Goal: Entertainment & Leisure: Browse casually

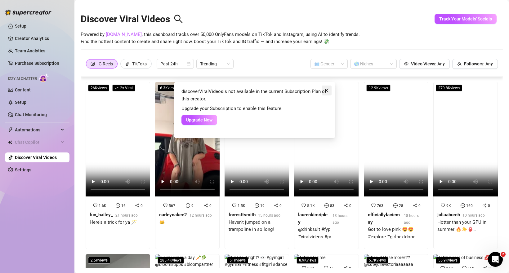
click at [325, 89] on icon "close" at bounding box center [326, 90] width 5 height 5
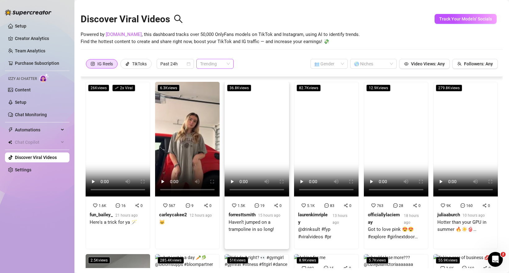
click at [210, 63] on span "Trending" at bounding box center [215, 63] width 30 height 9
click at [180, 64] on span "Past 24h" at bounding box center [175, 63] width 30 height 9
click at [208, 62] on span "Trending" at bounding box center [215, 63] width 30 height 9
click at [214, 63] on span "Trending" at bounding box center [215, 63] width 30 height 9
click at [129, 63] on icon "tik-tok" at bounding box center [127, 64] width 3 height 4
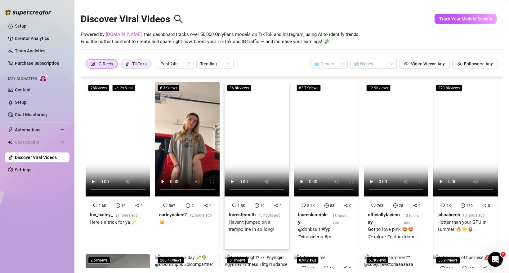
click at [122, 65] on input "TikToks" at bounding box center [122, 65] width 0 height 0
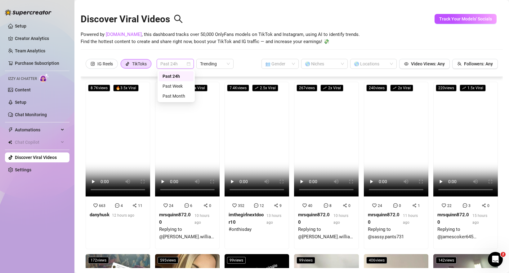
click at [168, 65] on span "Past 24h" at bounding box center [175, 63] width 30 height 9
click at [171, 87] on div "Past Week" at bounding box center [175, 86] width 27 height 7
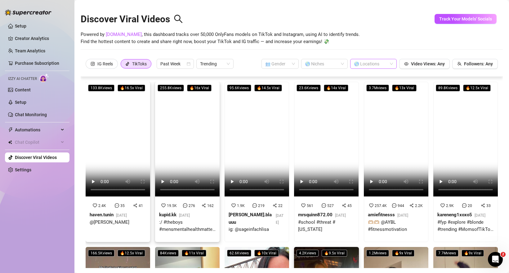
click at [378, 63] on div at bounding box center [370, 64] width 38 height 9
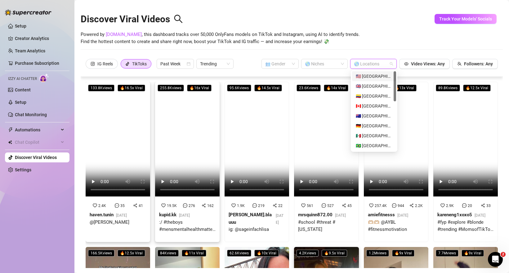
click at [379, 60] on div at bounding box center [370, 64] width 38 height 9
click at [377, 77] on div "🇺🇸 [GEOGRAPHIC_DATA]" at bounding box center [374, 76] width 37 height 7
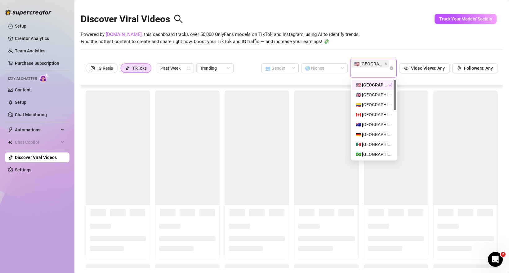
click at [389, 53] on div "Discover Viral Videos Powered by [DOMAIN_NAME] , this dashboard tracks over 50,…" at bounding box center [292, 30] width 422 height 53
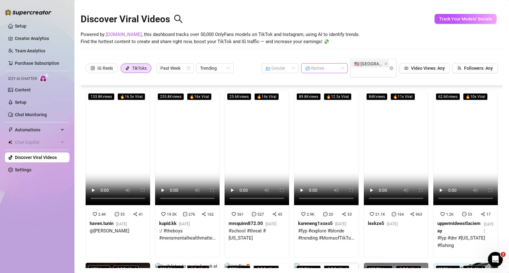
click at [329, 72] on div at bounding box center [321, 68] width 38 height 9
click at [327, 68] on div at bounding box center [321, 68] width 38 height 9
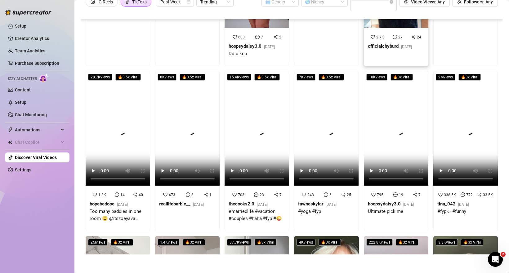
scroll to position [1451, 0]
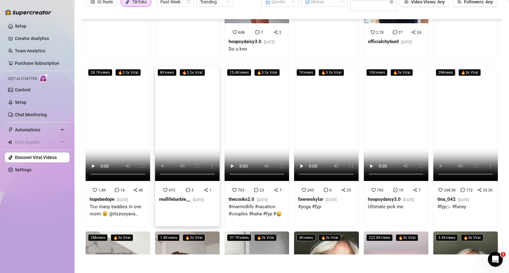
click at [206, 150] on video at bounding box center [187, 123] width 64 height 115
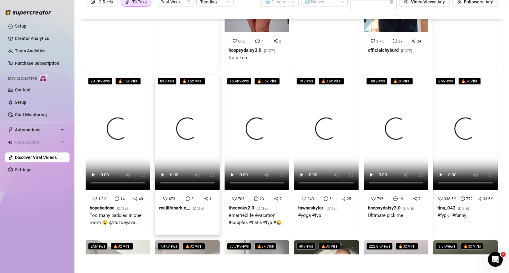
scroll to position [1443, 0]
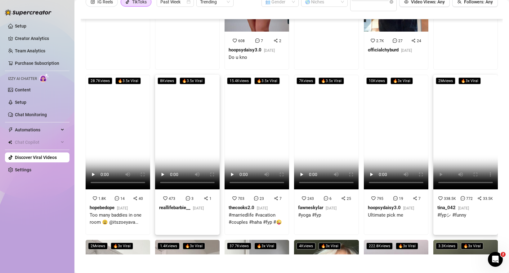
click at [449, 169] on video at bounding box center [465, 132] width 64 height 115
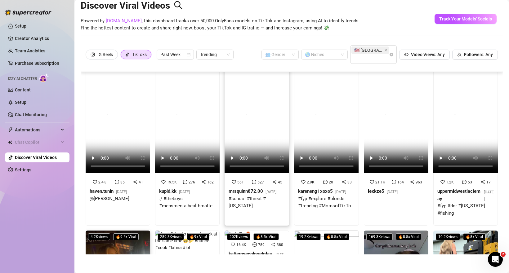
scroll to position [0, 0]
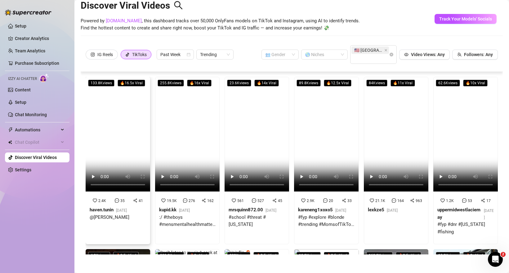
click at [124, 149] on video at bounding box center [118, 134] width 64 height 115
click at [252, 130] on video at bounding box center [256, 134] width 64 height 115
click at [325, 143] on video at bounding box center [326, 134] width 64 height 115
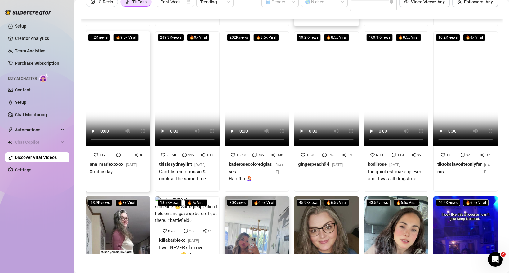
scroll to position [166, 0]
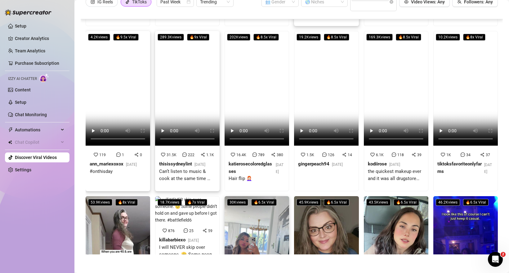
click at [190, 106] on video at bounding box center [187, 88] width 64 height 115
click at [252, 93] on video at bounding box center [256, 88] width 64 height 115
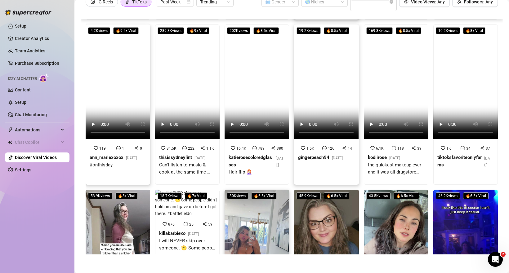
scroll to position [154, 0]
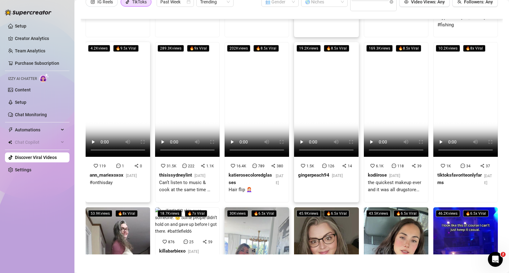
click at [322, 95] on video at bounding box center [326, 99] width 64 height 115
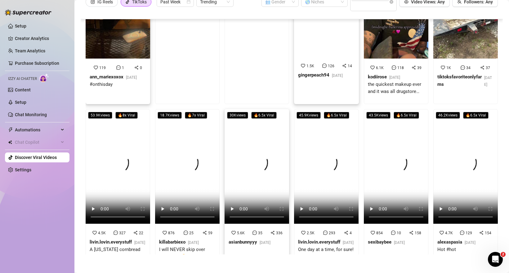
scroll to position [254, 0]
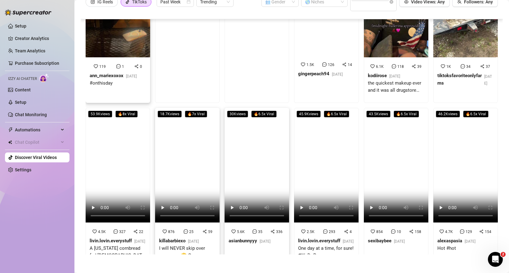
click at [205, 168] on video at bounding box center [187, 165] width 64 height 115
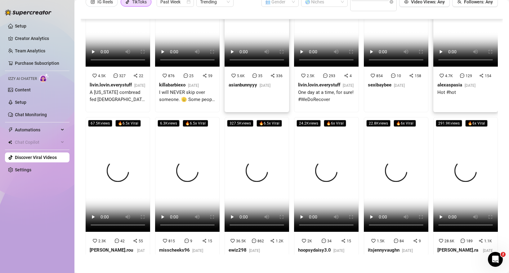
scroll to position [409, 0]
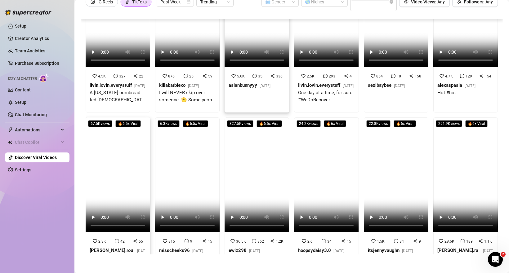
click at [104, 179] on video at bounding box center [118, 174] width 64 height 115
click at [315, 199] on video at bounding box center [326, 174] width 64 height 115
click at [198, 194] on video at bounding box center [187, 174] width 64 height 115
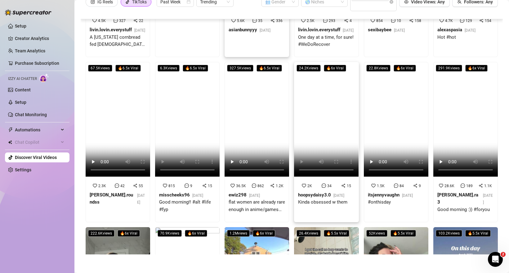
scroll to position [469, 0]
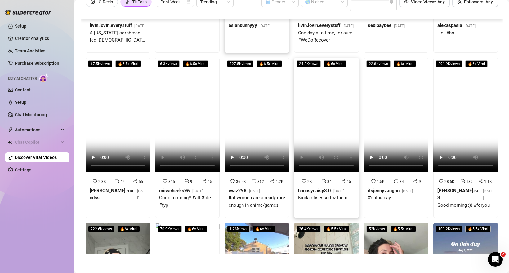
click at [334, 144] on video at bounding box center [326, 115] width 64 height 115
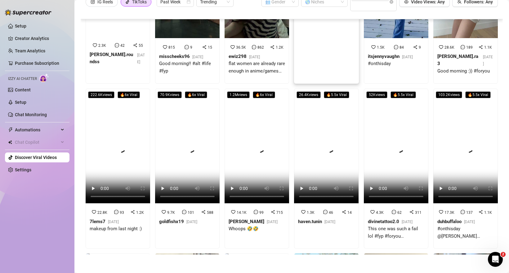
scroll to position [609, 0]
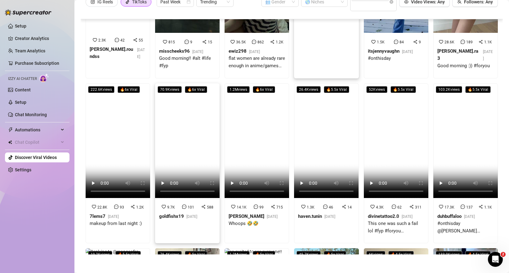
click at [183, 153] on video at bounding box center [187, 140] width 64 height 115
click at [317, 150] on video at bounding box center [326, 140] width 64 height 115
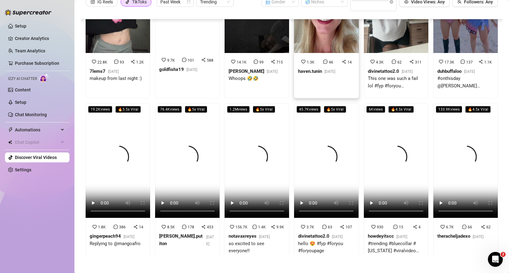
scroll to position [758, 0]
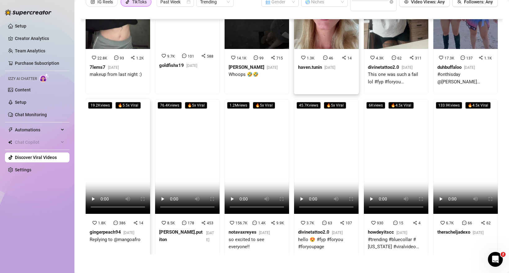
click at [105, 153] on video at bounding box center [118, 156] width 64 height 115
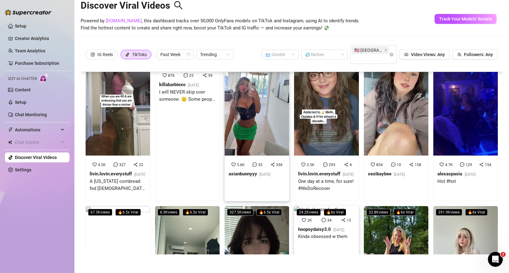
scroll to position [0, 0]
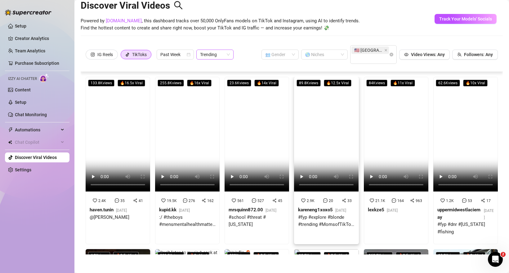
click at [212, 55] on span "Trending" at bounding box center [215, 54] width 30 height 9
click at [213, 53] on span "Trending" at bounding box center [215, 54] width 30 height 9
click at [108, 56] on div "IG Reels" at bounding box center [104, 54] width 15 height 9
click at [87, 56] on input "IG Reels" at bounding box center [87, 56] width 0 height 0
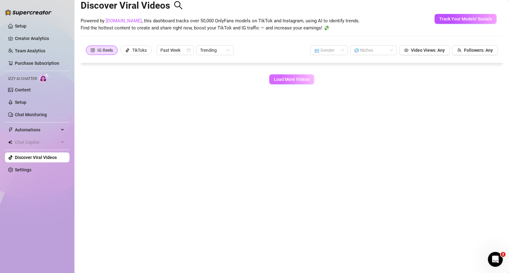
click at [297, 78] on span "Load More Videos" at bounding box center [292, 79] width 36 height 5
click at [139, 50] on div "TikToks" at bounding box center [139, 50] width 15 height 9
click at [122, 52] on input "TikToks" at bounding box center [122, 52] width 0 height 0
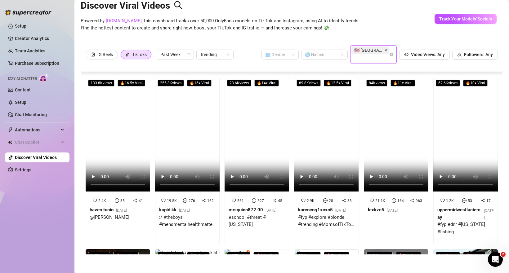
click at [386, 51] on icon "close" at bounding box center [385, 50] width 3 height 3
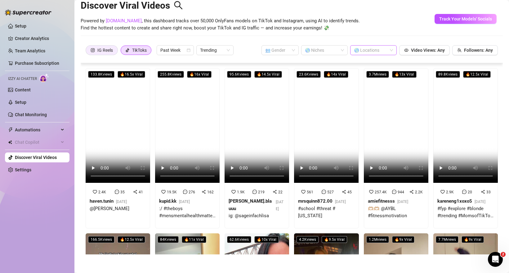
click at [99, 50] on div "IG Reels" at bounding box center [104, 50] width 15 height 9
click at [87, 52] on input "IG Reels" at bounding box center [87, 52] width 0 height 0
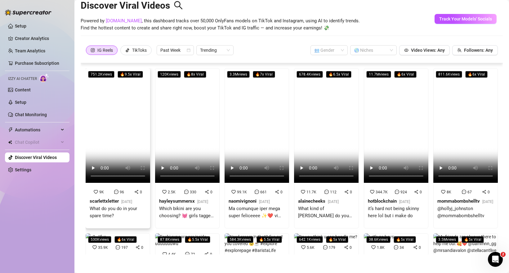
click at [133, 129] on video at bounding box center [118, 125] width 64 height 115
click at [180, 128] on video at bounding box center [187, 125] width 64 height 115
click at [248, 126] on video at bounding box center [256, 125] width 64 height 115
click at [321, 139] on video at bounding box center [326, 125] width 64 height 115
click at [399, 134] on video at bounding box center [396, 125] width 64 height 115
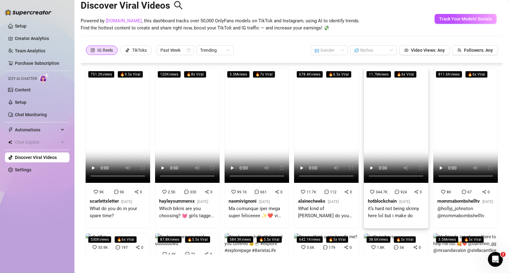
click at [399, 127] on video at bounding box center [396, 125] width 64 height 115
click at [454, 145] on video at bounding box center [465, 125] width 64 height 115
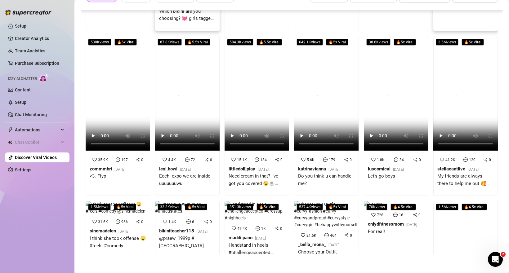
scroll to position [145, 0]
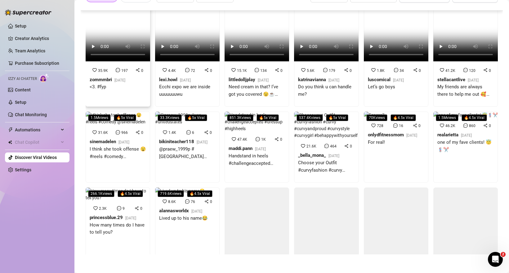
click at [122, 61] on video at bounding box center [118, 4] width 64 height 115
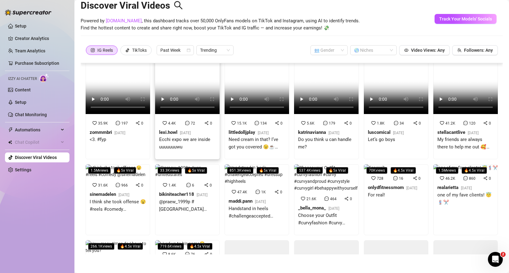
scroll to position [42, 0]
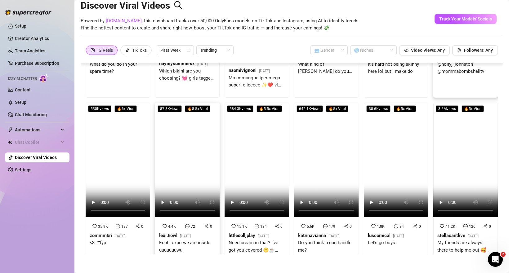
click at [184, 104] on video at bounding box center [187, 160] width 64 height 115
click at [253, 174] on video at bounding box center [256, 160] width 64 height 115
click at [321, 195] on video at bounding box center [326, 160] width 64 height 115
click at [378, 170] on video at bounding box center [396, 160] width 64 height 115
click at [468, 183] on video at bounding box center [465, 160] width 64 height 115
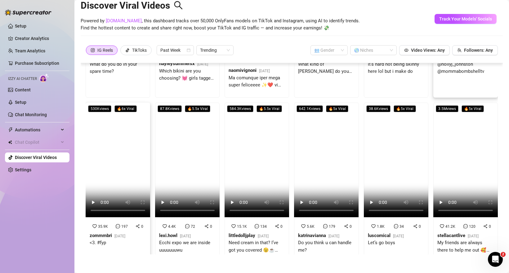
click at [132, 167] on video at bounding box center [118, 160] width 64 height 115
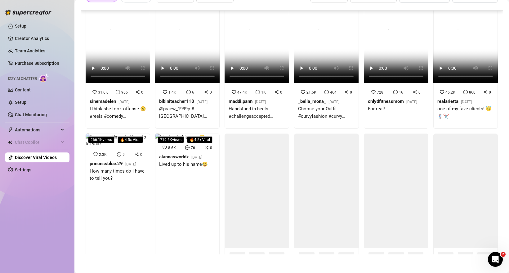
scroll to position [198, 0]
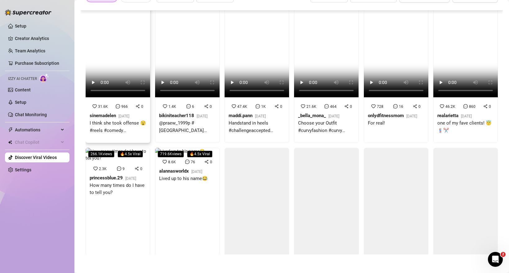
click at [127, 132] on div "I think she took offense 😧 #reels #comedy @sinemadelen" at bounding box center [118, 127] width 56 height 15
click at [181, 118] on strong "bikiniteacher118" at bounding box center [176, 116] width 35 height 6
click at [246, 131] on div "Handstand in heels #challengeaccepted #dressup #highheels" at bounding box center [256, 127] width 56 height 15
click at [324, 139] on div "Choose your Outfit #curvyfashion #curvy #curvyandproud #curvystyle #curvygirl #…" at bounding box center [326, 129] width 56 height 19
click at [408, 127] on div "For real!" at bounding box center [392, 123] width 49 height 7
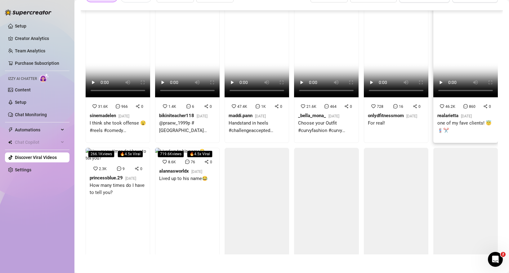
click at [462, 139] on div "one of my fave clients! 😇💈✂️" at bounding box center [465, 129] width 56 height 19
click at [117, 243] on div "266.1K views 🔥 4.5 x Viral 2.3K 9 0 princessblue.29 [DATE] How many times do I …" at bounding box center [118, 232] width 64 height 169
click at [188, 240] on div "719.6K views 🔥 4.5 x Viral 8.6K 76 0 alannasworldx [DATE] Lived up to his name😂" at bounding box center [187, 232] width 64 height 169
click at [334, 207] on div at bounding box center [326, 205] width 64 height 115
click at [264, 219] on div at bounding box center [256, 205] width 64 height 115
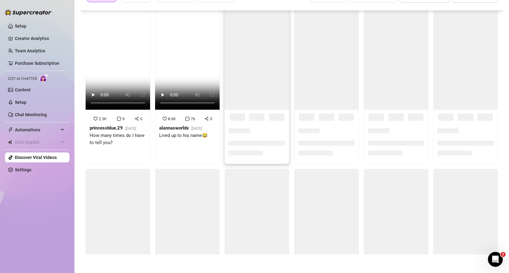
scroll to position [261, 0]
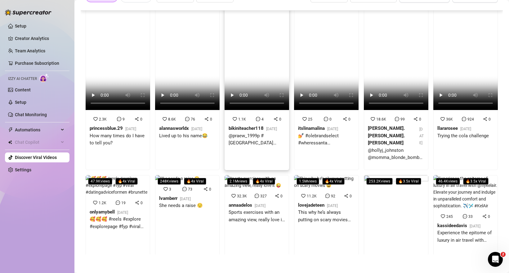
click at [265, 147] on div "@praew_1999p #[GEOGRAPHIC_DATA] #unitedstates" at bounding box center [256, 139] width 56 height 15
click at [328, 152] on div "💅 #olebrandselect #wheressanta #hurricanekatrina #witchesbrew" at bounding box center [326, 141] width 56 height 19
click at [343, 155] on div "25 0 0 itslinamalina [DATE] 💅 #olebrandselect #wheressanta #hurricanekatrina #w…" at bounding box center [326, 133] width 64 height 43
click at [393, 147] on div "@hollyj_johnston @momma_blonde_bombshell @[PERSON_NAME].[PERSON_NAME].[PERSON_N…" at bounding box center [396, 154] width 56 height 15
click at [453, 148] on div "36K 924 0 llararosee [DATE] Trying the cola challenge" at bounding box center [465, 130] width 64 height 36
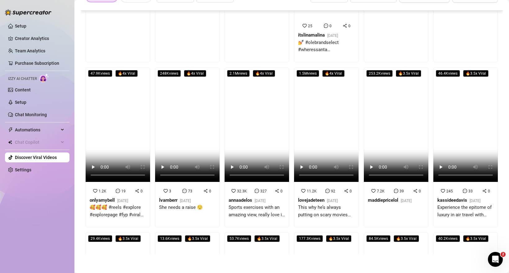
scroll to position [345, 0]
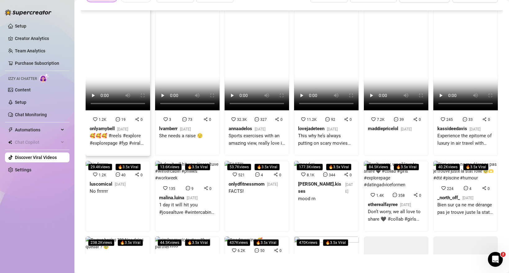
click at [124, 134] on div "🥰🥰🥰 #reels #explore #explorepage #fyp #viral #datingadviceformen #brunette" at bounding box center [118, 139] width 56 height 15
click at [191, 143] on div "She needs a raise 😌" at bounding box center [181, 138] width 44 height 12
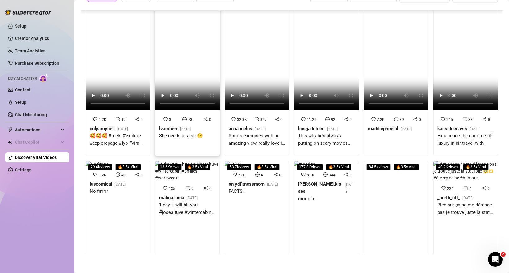
scroll to position [0, 0]
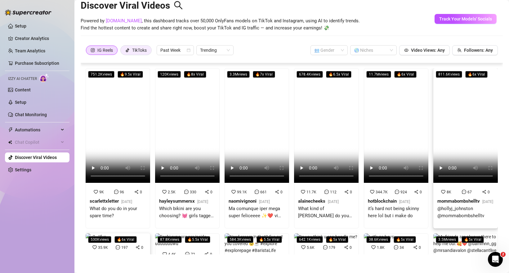
click at [143, 51] on div "TikToks" at bounding box center [139, 50] width 15 height 9
click at [122, 52] on input "TikToks" at bounding box center [122, 52] width 0 height 0
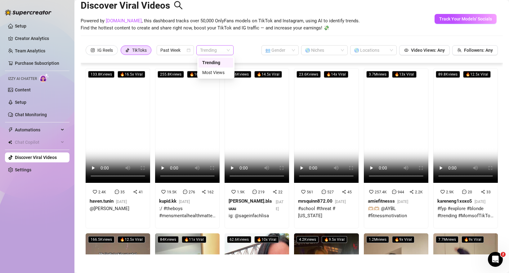
click at [211, 51] on span "Trending" at bounding box center [215, 50] width 30 height 9
click at [215, 71] on div "Most Views" at bounding box center [215, 72] width 27 height 7
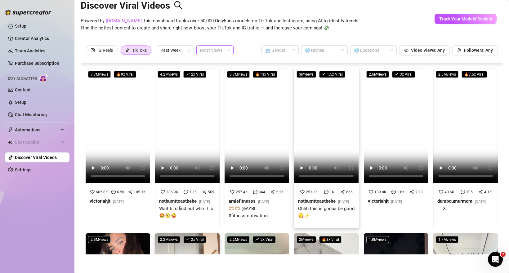
click at [212, 49] on span "Most Views" at bounding box center [215, 50] width 30 height 9
click at [215, 62] on div "Trending" at bounding box center [215, 62] width 27 height 7
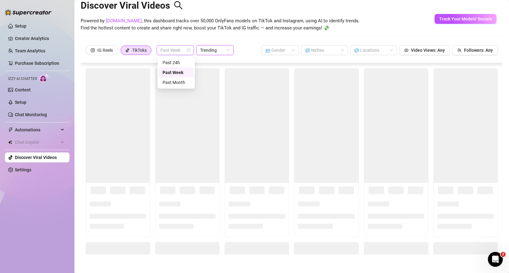
click at [177, 51] on span "Past Week" at bounding box center [175, 50] width 30 height 9
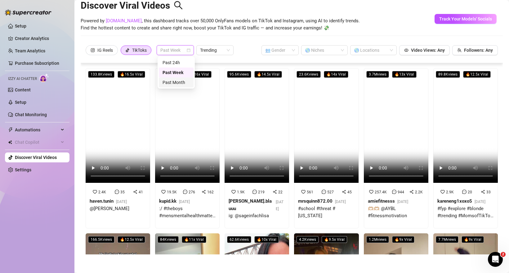
click at [180, 83] on div "Past Month" at bounding box center [175, 82] width 27 height 7
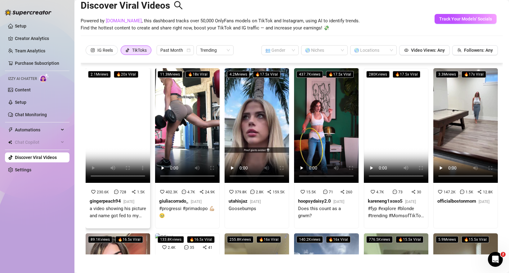
click at [114, 219] on div "a video showing his picture and name got fed to my fyp. I'm not telling you his…" at bounding box center [118, 212] width 56 height 15
click at [261, 210] on div "Goosebumps" at bounding box center [244, 208] width 32 height 7
click at [326, 130] on video at bounding box center [326, 125] width 64 height 115
click at [395, 126] on video at bounding box center [396, 125] width 64 height 115
click at [458, 126] on video at bounding box center [465, 125] width 64 height 115
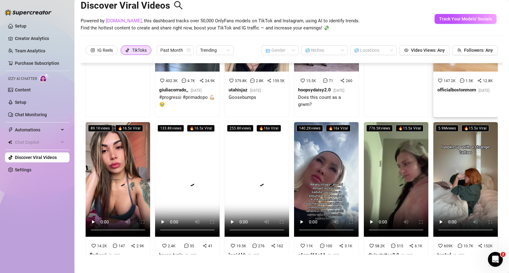
scroll to position [117, 0]
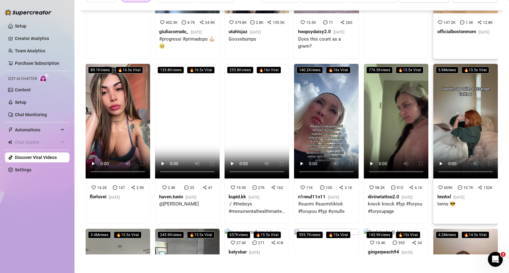
click at [481, 142] on video at bounding box center [465, 121] width 64 height 115
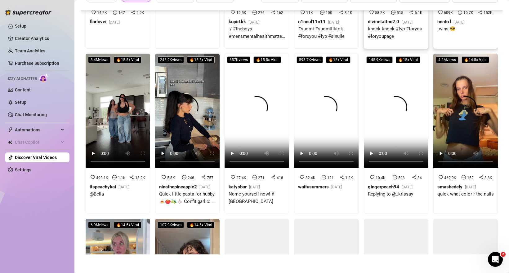
scroll to position [297, 0]
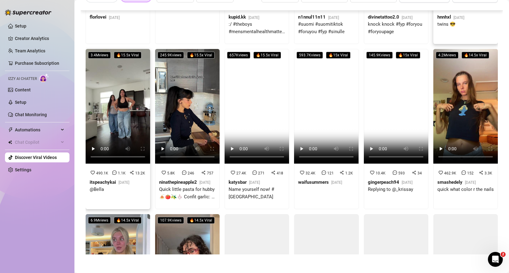
click at [118, 195] on div "@Bella" at bounding box center [110, 192] width 40 height 12
click at [259, 199] on div "27.4K 271 418 katysbar [DATE] Name yourself now! #[GEOGRAPHIC_DATA]" at bounding box center [257, 187] width 64 height 43
click at [338, 201] on div "593.7K views 🔥 15 x Viral 32.4K 121 1.2K waifusummers [DATE]" at bounding box center [326, 129] width 64 height 160
click at [379, 203] on div "145.9K views 🔥 15 x Viral 10.4K 593 34 gingerpeach94 [DATE] Replying to @_kriss…" at bounding box center [396, 129] width 64 height 160
click at [451, 201] on div "462.9K 152 3.3K smashedely [DATE] quick what color r the nails" at bounding box center [465, 184] width 64 height 36
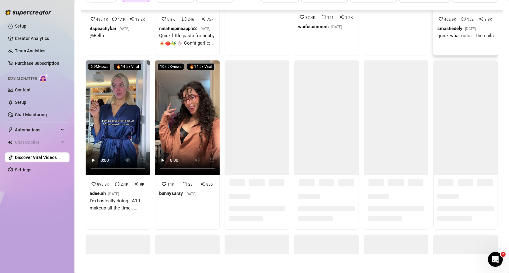
scroll to position [451, 0]
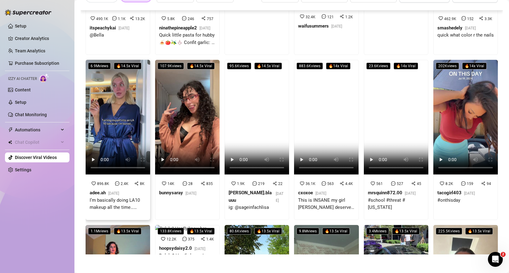
click at [123, 211] on div "I’m basically doing LA10 makeup all the time… #makeup #grwm #eyeshadow" at bounding box center [118, 204] width 56 height 15
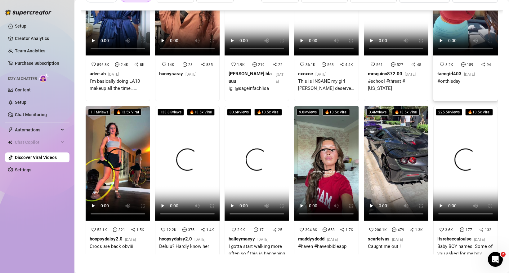
scroll to position [573, 0]
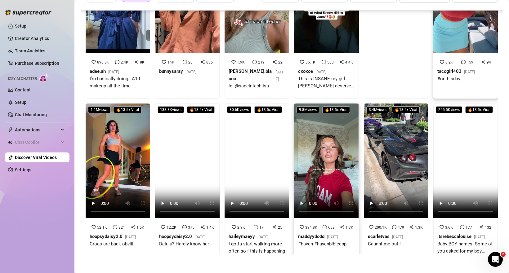
click at [326, 186] on video at bounding box center [326, 161] width 64 height 115
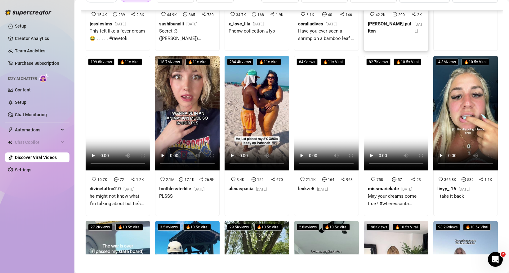
scroll to position [1621, 0]
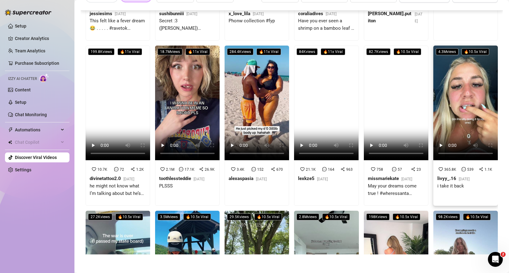
click at [469, 190] on div "i take it back" at bounding box center [453, 186] width 32 height 7
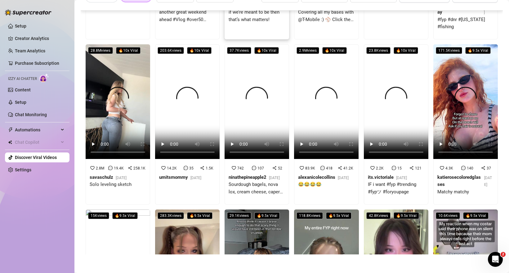
scroll to position [2291, 0]
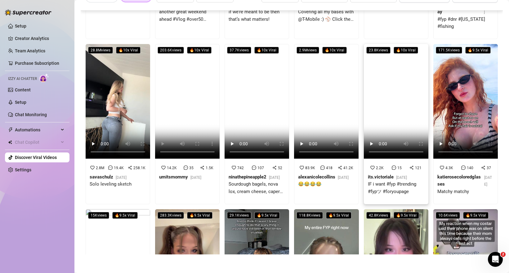
click at [395, 200] on div "IF i want #fyp #trending #fypツ #foryoupage" at bounding box center [396, 190] width 56 height 19
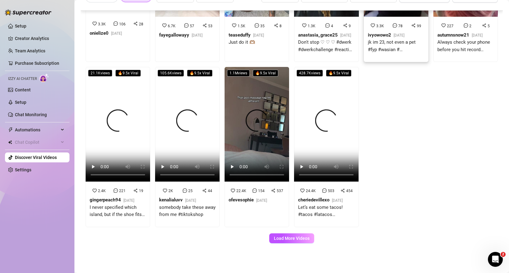
scroll to position [2639, 0]
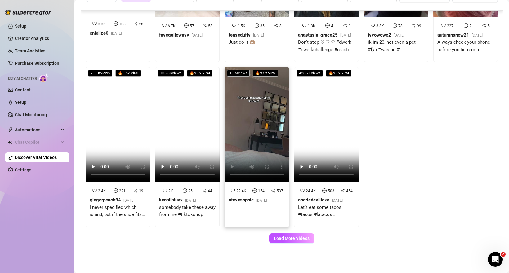
click at [238, 209] on div at bounding box center [247, 206] width 38 height 5
click at [297, 238] on span "Load More Videos" at bounding box center [292, 238] width 36 height 5
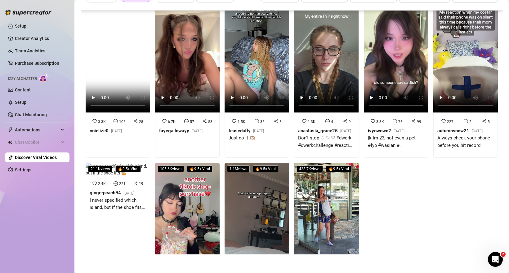
scroll to position [2637, 0]
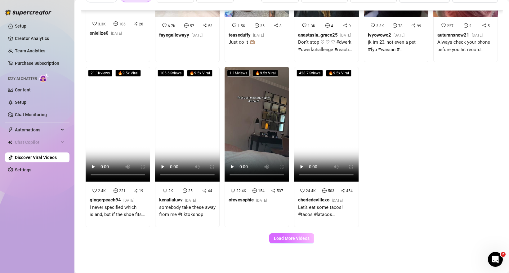
click at [300, 237] on span "Load More Videos" at bounding box center [292, 238] width 36 height 5
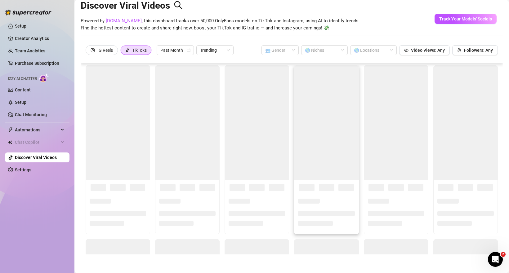
scroll to position [0, 0]
